Goal: Obtain resource: Download file/media

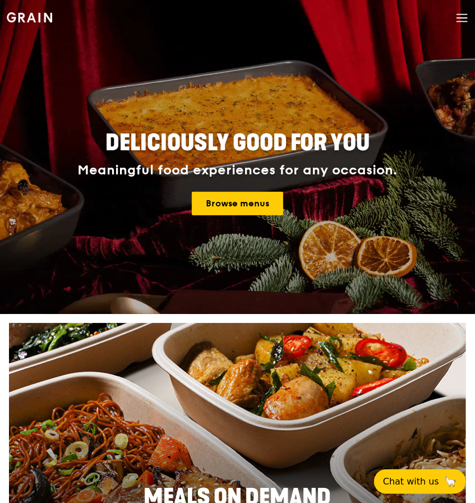
click at [265, 207] on link "Browse menus" at bounding box center [237, 204] width 91 height 24
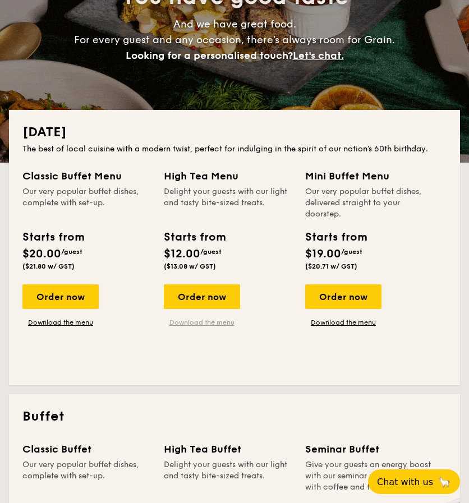
scroll to position [152, 0]
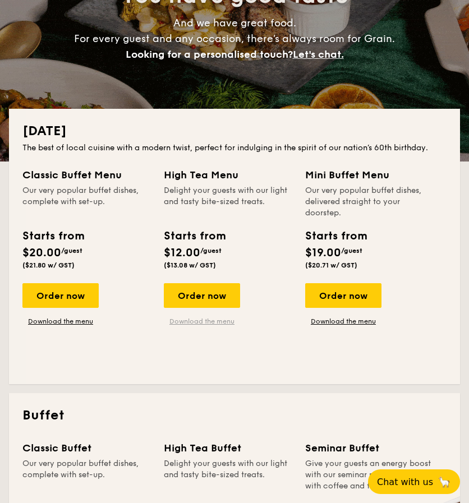
click at [201, 318] on link "Download the menu" at bounding box center [202, 321] width 76 height 9
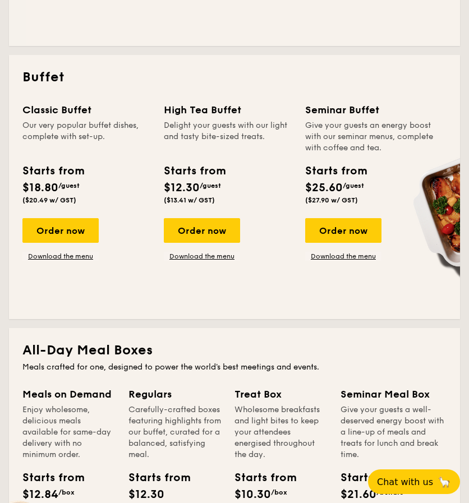
scroll to position [476, 0]
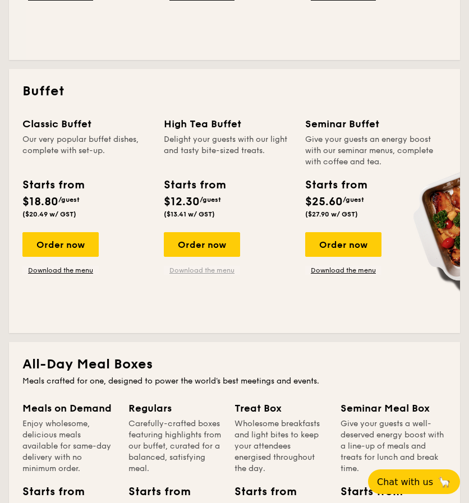
click at [199, 272] on link "Download the menu" at bounding box center [202, 270] width 76 height 9
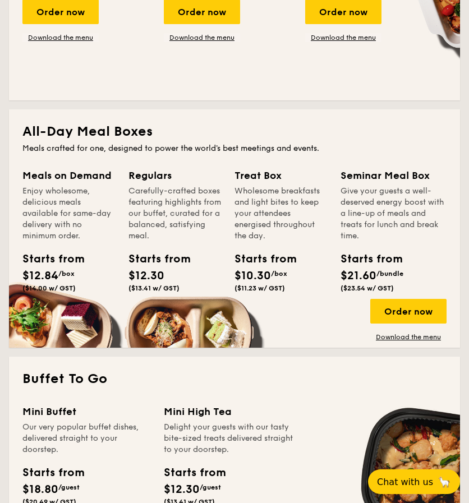
scroll to position [709, 0]
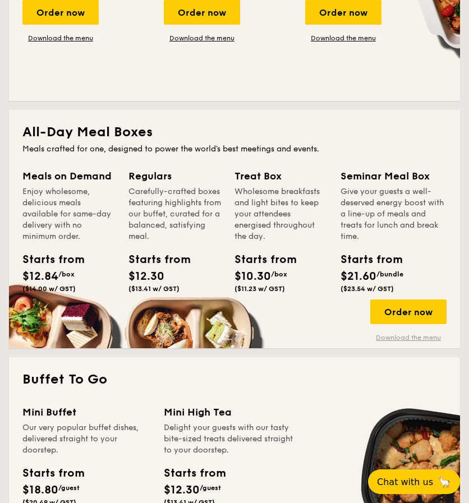
click at [405, 334] on link "Download the menu" at bounding box center [408, 337] width 76 height 9
